Goal: Find contact information: Find contact information

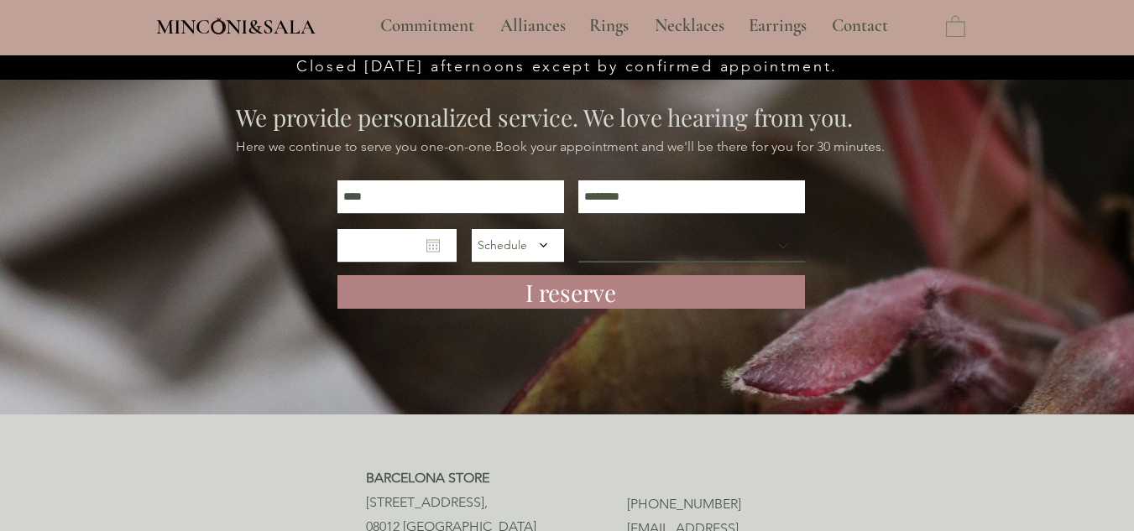
click at [611, 233] on select at bounding box center [691, 246] width 227 height 34
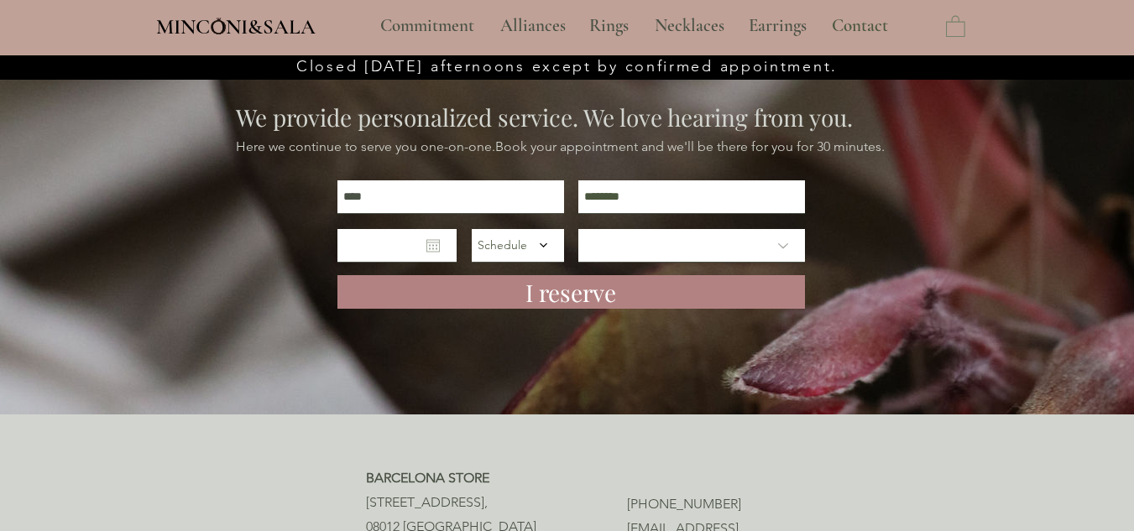
click at [741, 396] on img at bounding box center [567, 234] width 1134 height 359
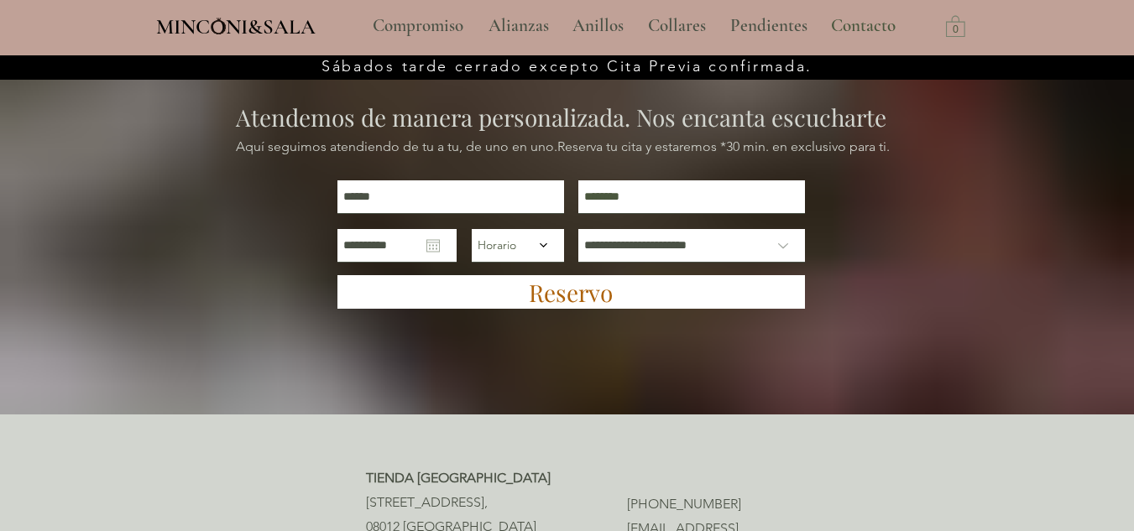
type input "**********"
select select "**********"
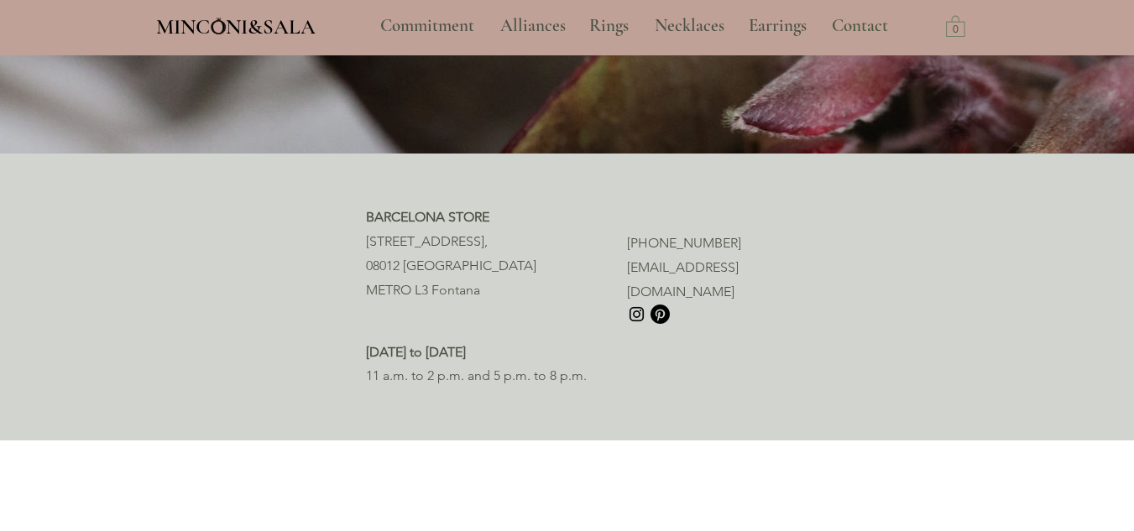
scroll to position [262, 0]
drag, startPoint x: 768, startPoint y: 271, endPoint x: 817, endPoint y: 256, distance: 51.0
click at [817, 256] on div at bounding box center [567, 296] width 1134 height 287
drag, startPoint x: 621, startPoint y: 267, endPoint x: 774, endPoint y: 268, distance: 152.8
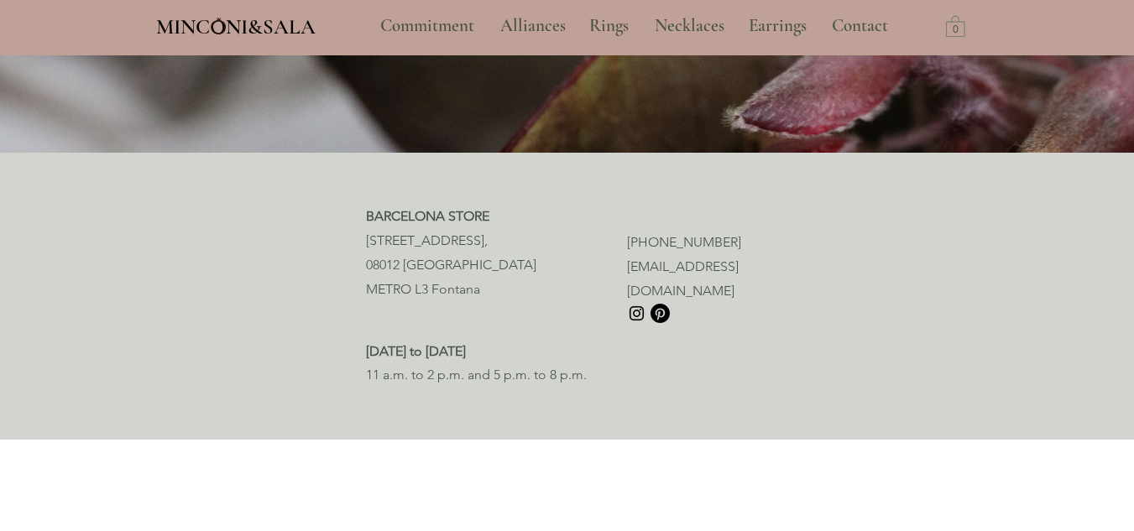
click at [774, 268] on div at bounding box center [567, 296] width 1134 height 287
drag, startPoint x: 760, startPoint y: 266, endPoint x: 627, endPoint y: 275, distance: 132.9
click at [627, 275] on p "[EMAIL_ADDRESS][DOMAIN_NAME]" at bounding box center [697, 279] width 141 height 49
copy font "[EMAIL_ADDRESS][DOMAIN_NAME]"
